Goal: Task Accomplishment & Management: Use online tool/utility

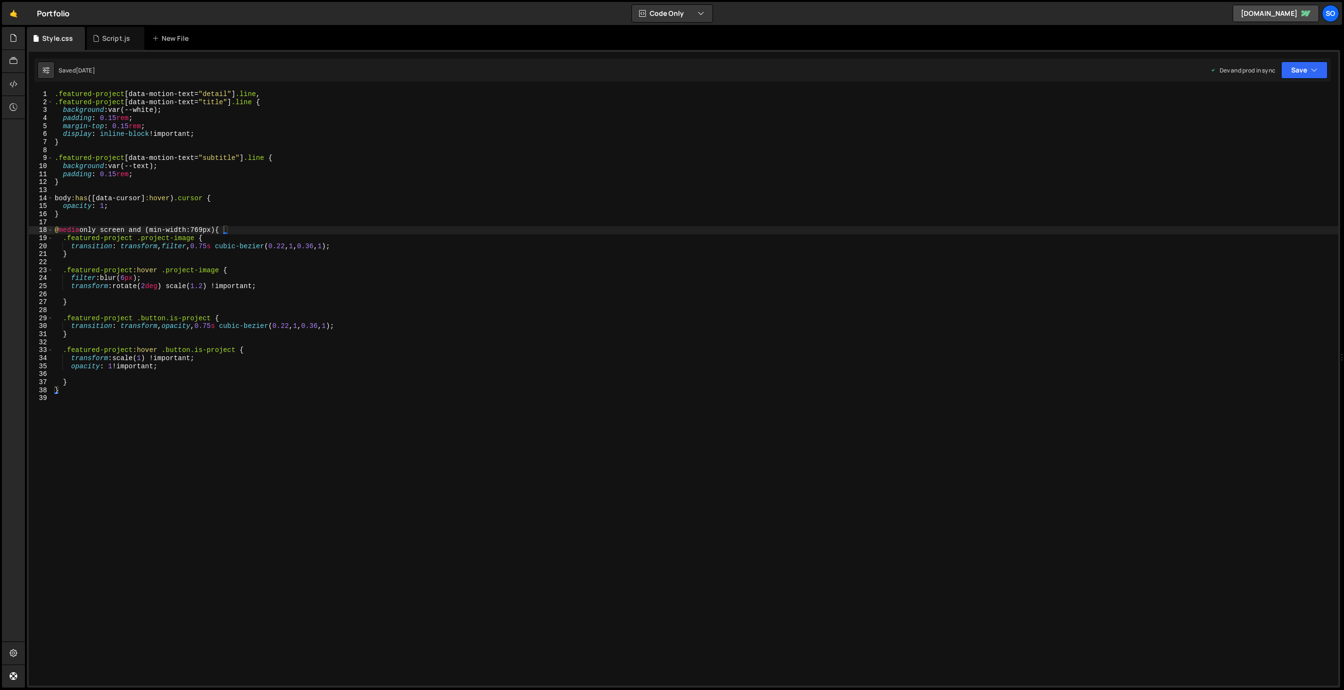
scroll to position [0, 12]
click at [15, 15] on link "🤙" at bounding box center [14, 13] width 24 height 23
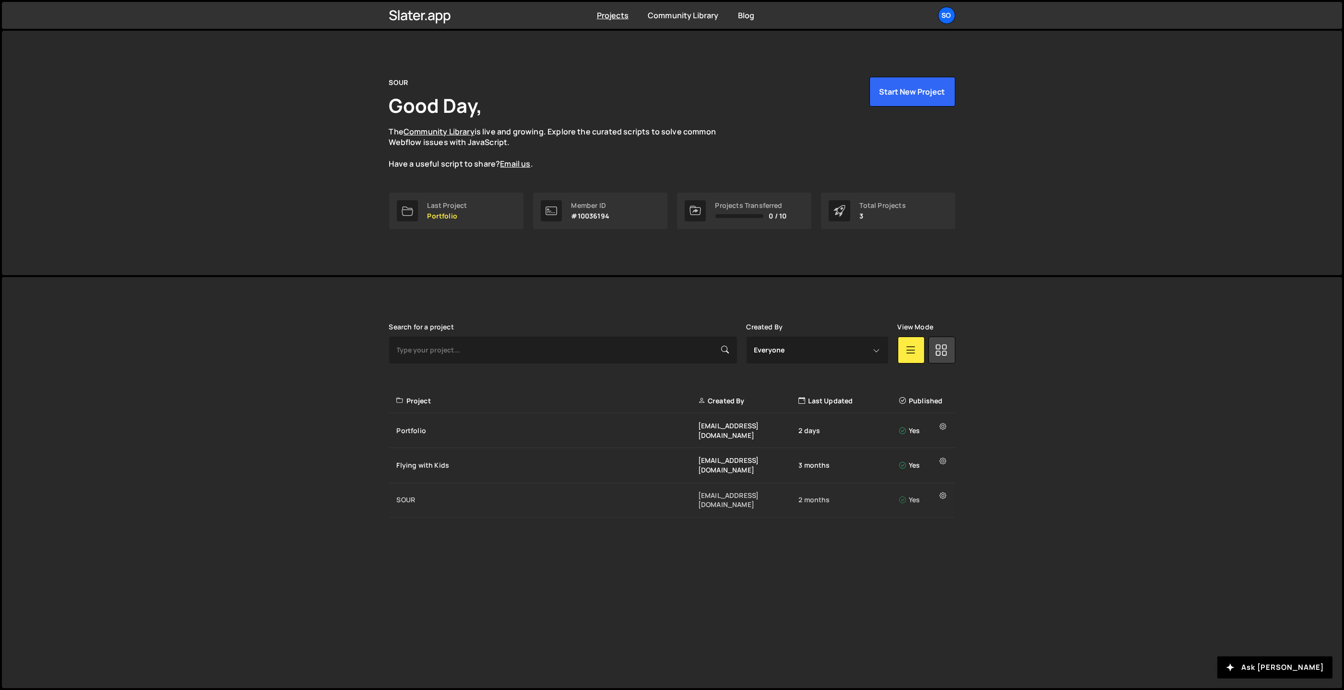
click at [436, 483] on div "SOUR filip.felbar@gmail.com 2 months Yes" at bounding box center [672, 500] width 566 height 35
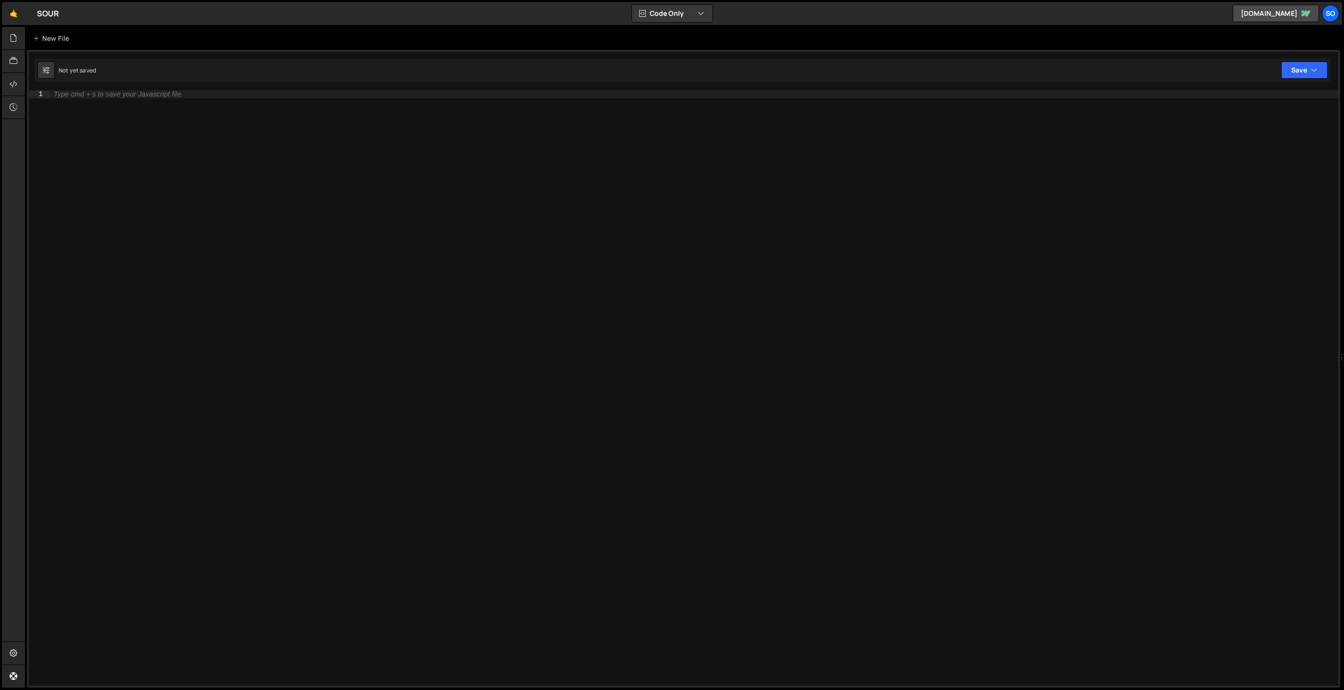
click at [483, 213] on div "Type cmd + s to save your Javascript file." at bounding box center [694, 396] width 1290 height 612
